Goal: Information Seeking & Learning: Learn about a topic

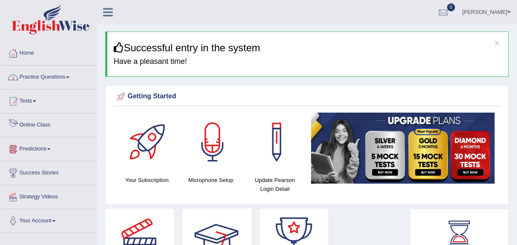
click at [25, 71] on link "Practice Questions" at bounding box center [48, 76] width 96 height 21
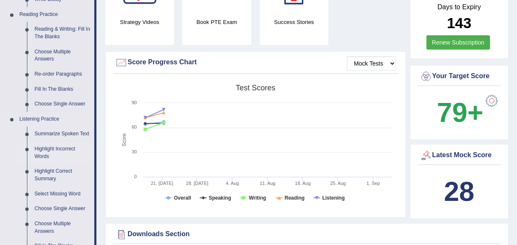
scroll to position [268, 0]
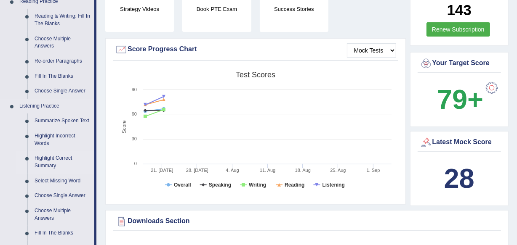
click at [54, 160] on link "Highlight Correct Summary" at bounding box center [63, 162] width 64 height 22
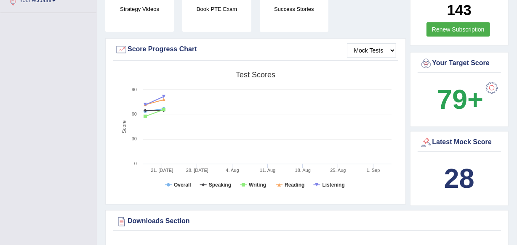
scroll to position [99, 0]
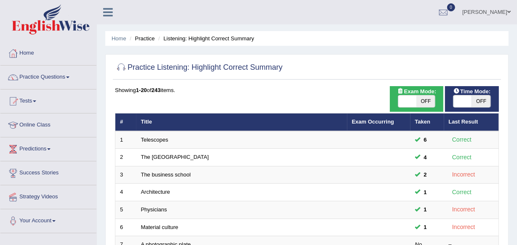
scroll to position [38, 0]
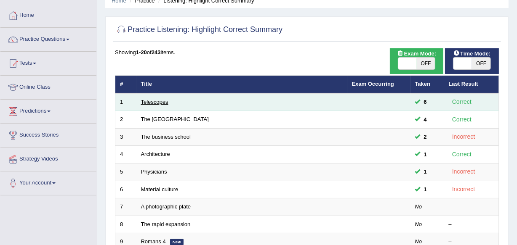
click at [160, 104] on link "Telescopes" at bounding box center [154, 102] width 27 height 6
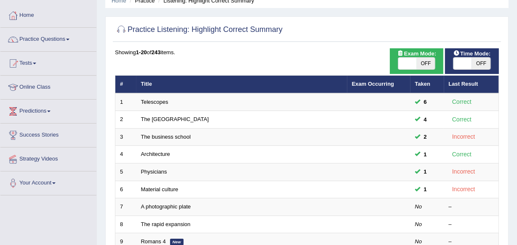
click at [49, 35] on link "Practice Questions" at bounding box center [48, 38] width 96 height 21
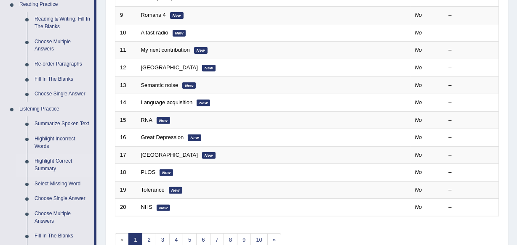
scroll to position [268, 0]
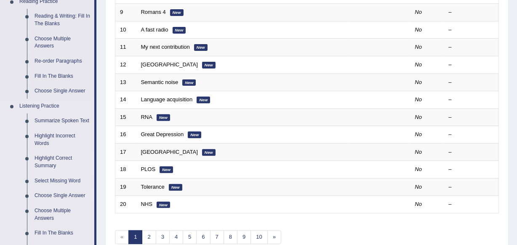
click at [49, 197] on link "Choose Single Answer" at bounding box center [63, 196] width 64 height 15
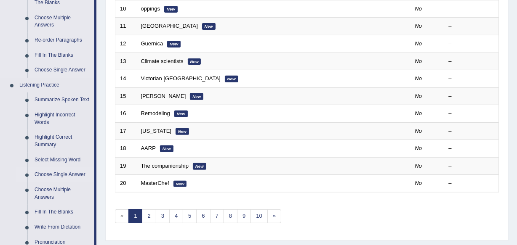
scroll to position [306, 0]
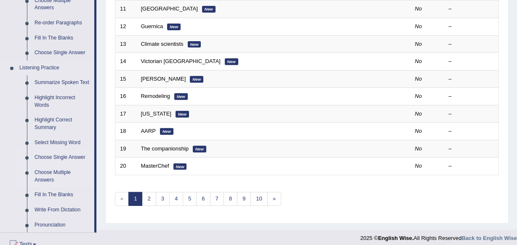
click at [46, 169] on link "Choose Multiple Answers" at bounding box center [63, 176] width 64 height 22
